Goal: Information Seeking & Learning: Learn about a topic

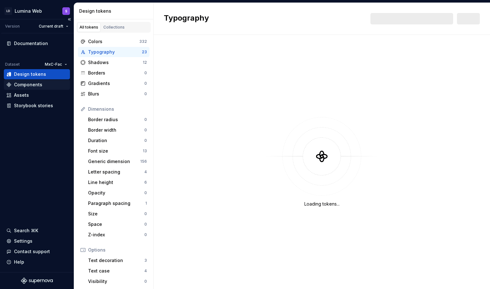
click at [34, 86] on div "Components" at bounding box center [28, 85] width 28 height 6
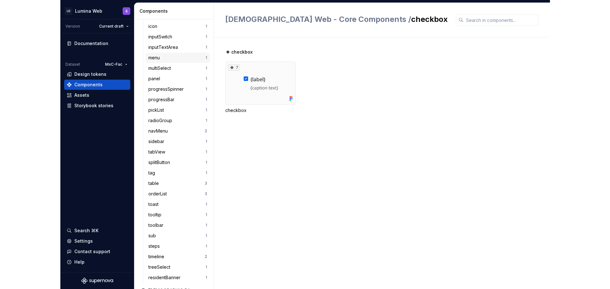
scroll to position [355, 0]
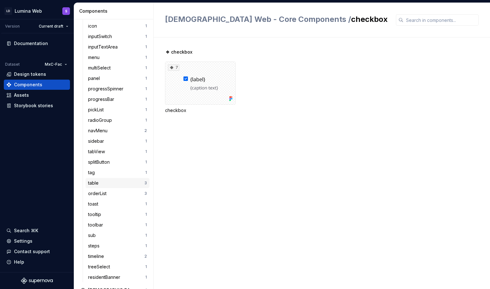
click at [105, 181] on div "table" at bounding box center [116, 183] width 56 height 6
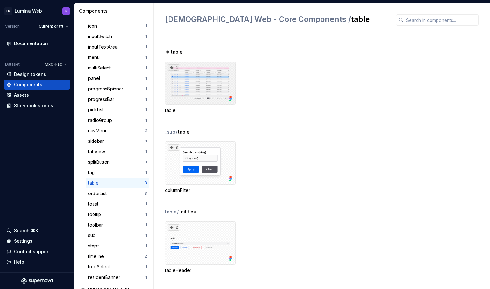
click at [207, 89] on div "4" at bounding box center [200, 83] width 71 height 43
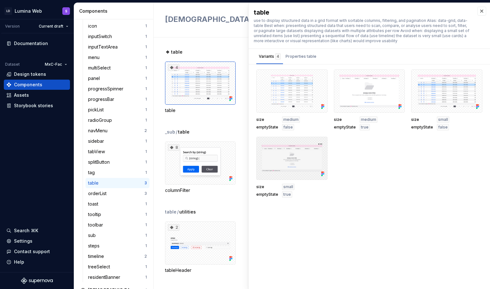
click at [286, 155] on div at bounding box center [291, 158] width 71 height 43
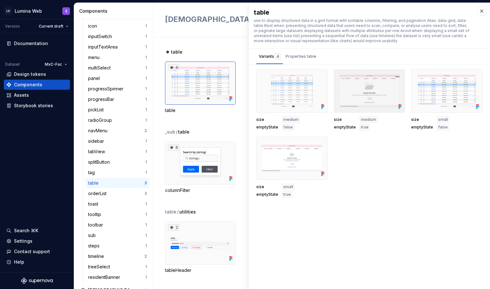
click at [360, 105] on div at bounding box center [369, 91] width 71 height 43
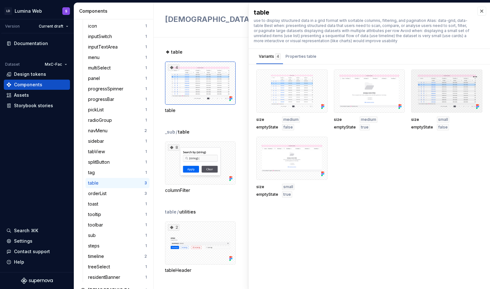
click at [448, 98] on div at bounding box center [446, 91] width 71 height 43
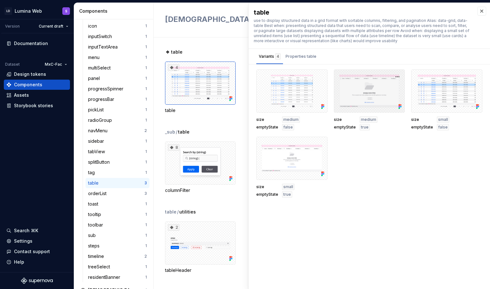
click at [359, 102] on div at bounding box center [369, 91] width 71 height 43
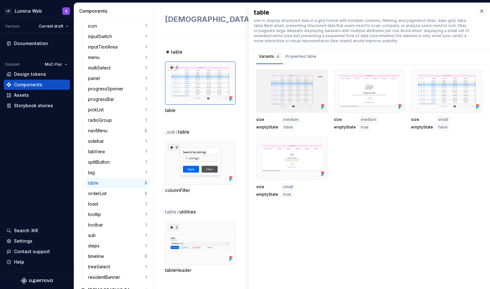
click at [296, 101] on div at bounding box center [291, 91] width 71 height 43
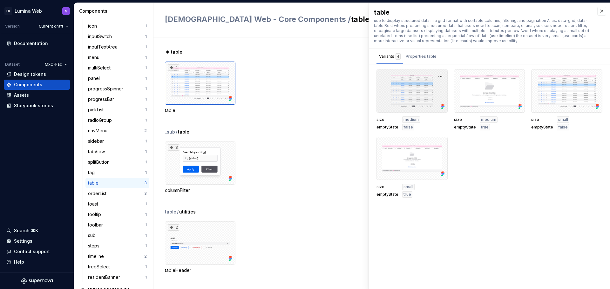
click at [430, 96] on div at bounding box center [412, 91] width 71 height 43
click at [422, 61] on div "Properties table" at bounding box center [421, 56] width 36 height 10
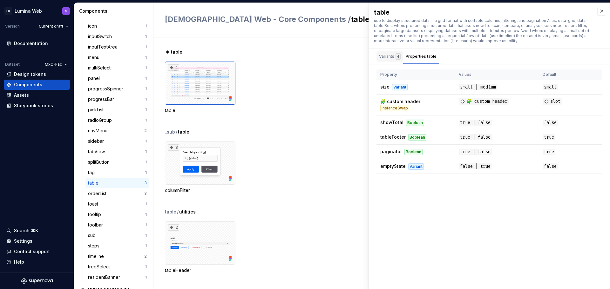
click at [389, 56] on div "Variants 4" at bounding box center [390, 56] width 22 height 6
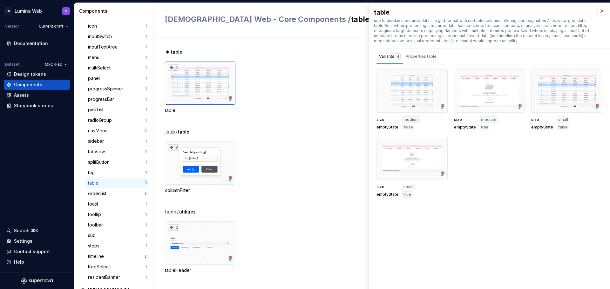
click at [339, 108] on div "4 table" at bounding box center [387, 88] width 445 height 52
click at [489, 12] on button "button" at bounding box center [601, 11] width 9 height 9
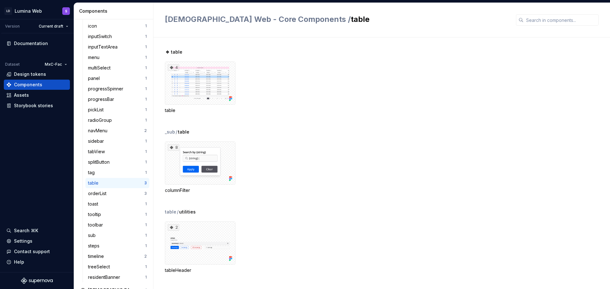
click at [489, 12] on div "[DEMOGRAPHIC_DATA] Web - Core Components / table" at bounding box center [381, 20] width 457 height 35
